Goal: Task Accomplishment & Management: Manage account settings

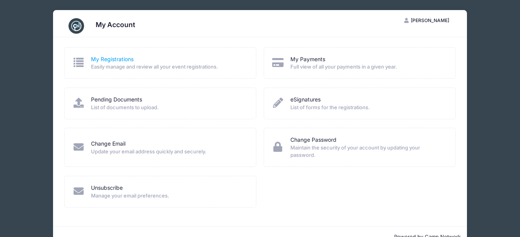
click at [108, 60] on link "My Registrations" at bounding box center [112, 59] width 43 height 8
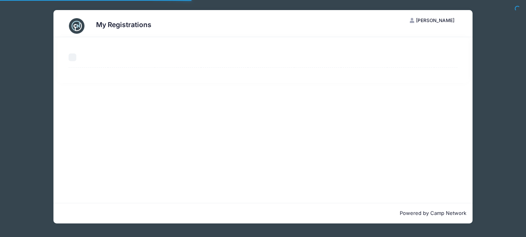
select select "50"
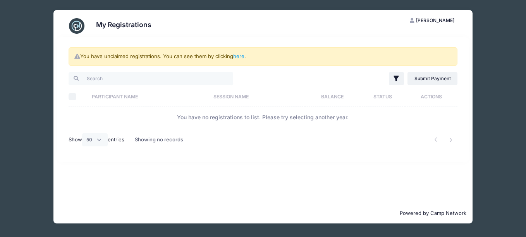
click at [429, 19] on span "[PERSON_NAME]" at bounding box center [435, 20] width 38 height 6
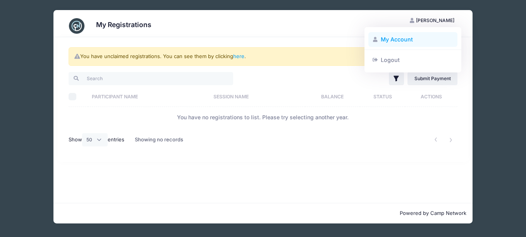
click at [406, 36] on link "My Account" at bounding box center [412, 39] width 89 height 15
